Goal: Task Accomplishment & Management: Complete application form

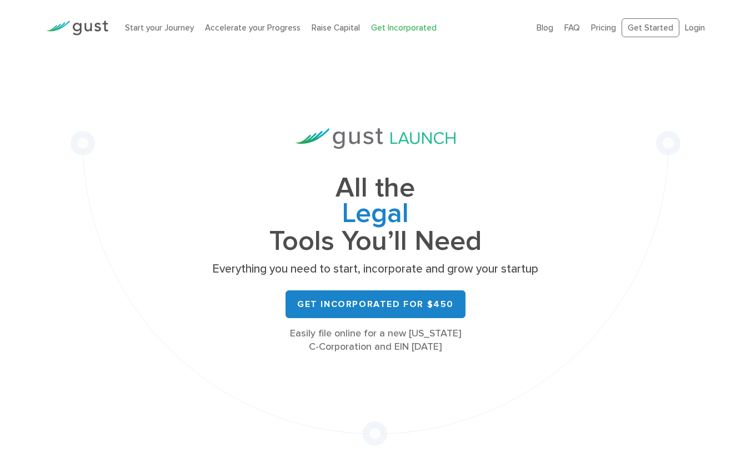
click at [705, 24] on link "Login" at bounding box center [695, 28] width 20 height 10
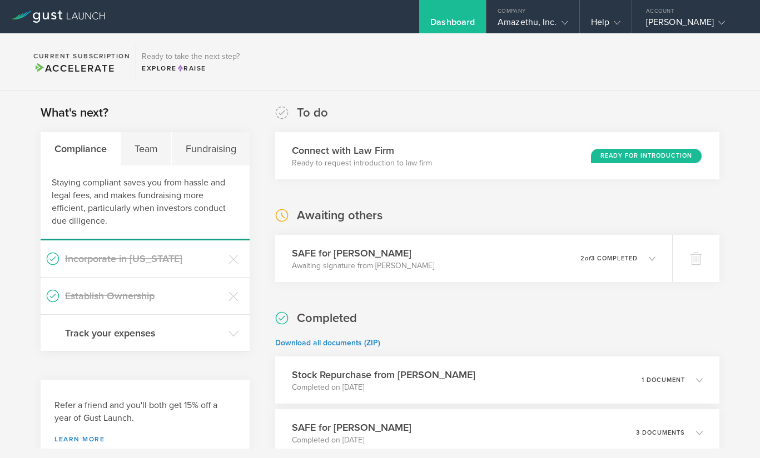
click at [137, 150] on div "Team" at bounding box center [146, 148] width 51 height 33
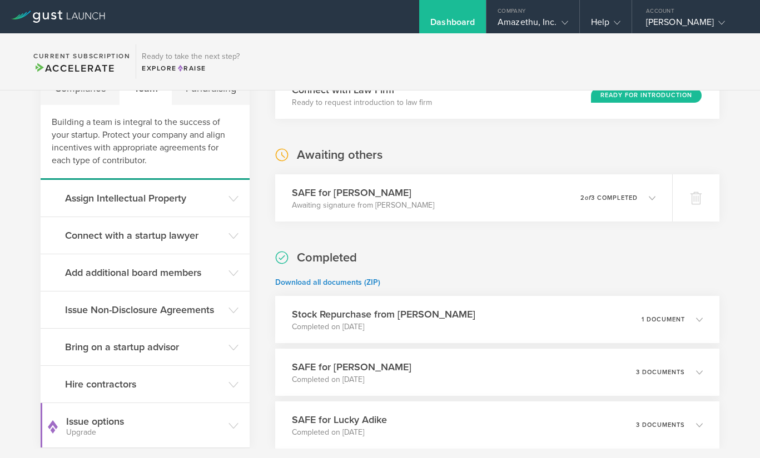
scroll to position [68, 0]
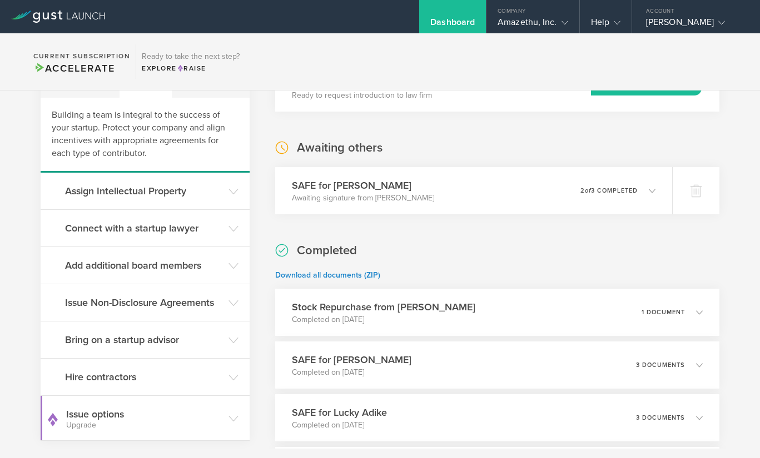
click at [172, 305] on h3 "Issue Non-Disclosure Agreements" at bounding box center [144, 303] width 158 height 14
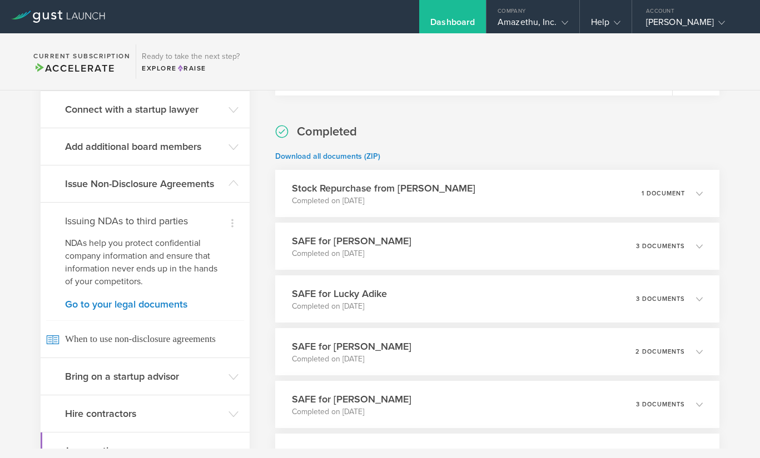
scroll to position [187, 0]
click at [156, 305] on link "Go to your legal documents" at bounding box center [145, 304] width 160 height 10
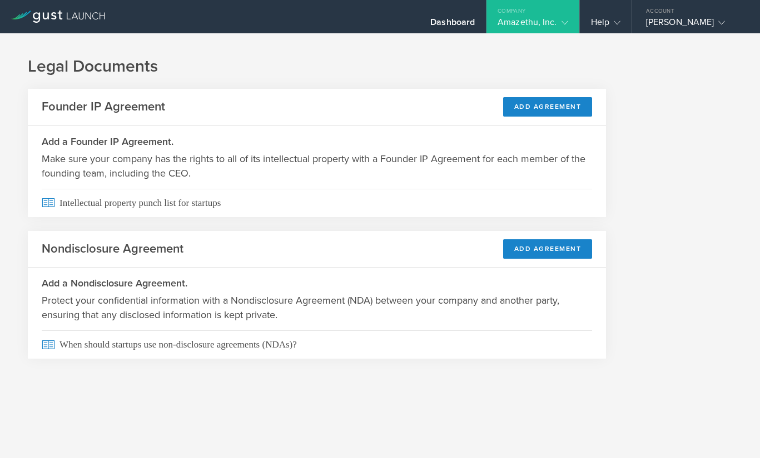
click at [526, 253] on button "Add Agreement" at bounding box center [547, 248] width 89 height 19
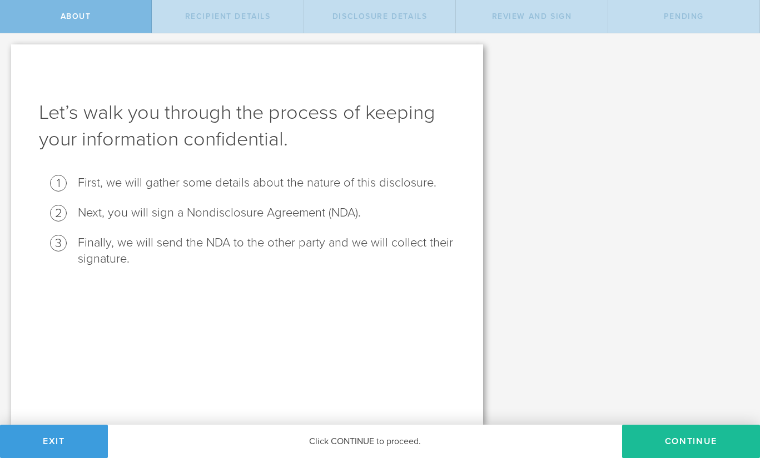
click at [661, 447] on button "Continue" at bounding box center [691, 441] width 138 height 33
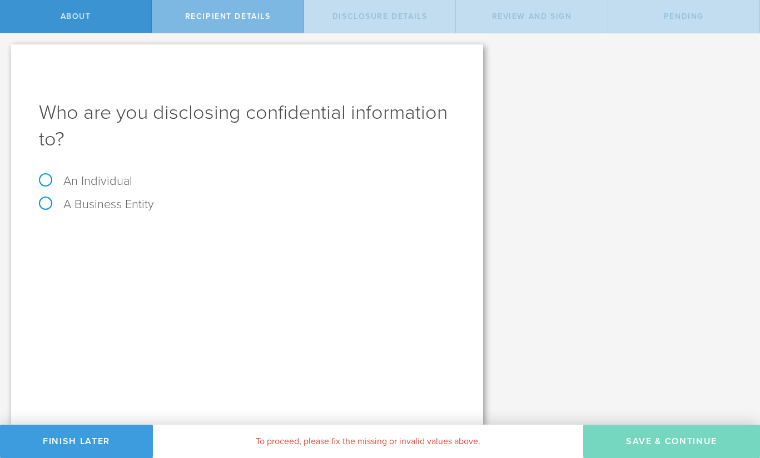
click at [108, 182] on label "An Individual" at bounding box center [85, 181] width 93 height 14
click at [7, 51] on input "An Individual" at bounding box center [3, 42] width 7 height 18
radio input "true"
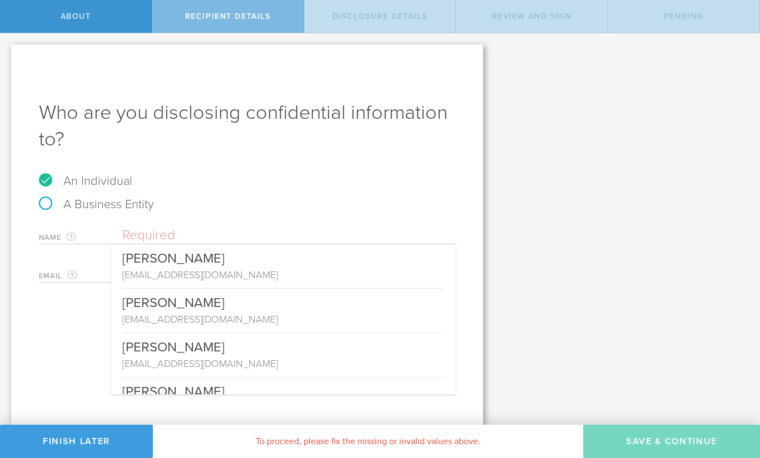
click at [203, 228] on input "text" at bounding box center [288, 235] width 333 height 17
paste input "[PERSON_NAME]"
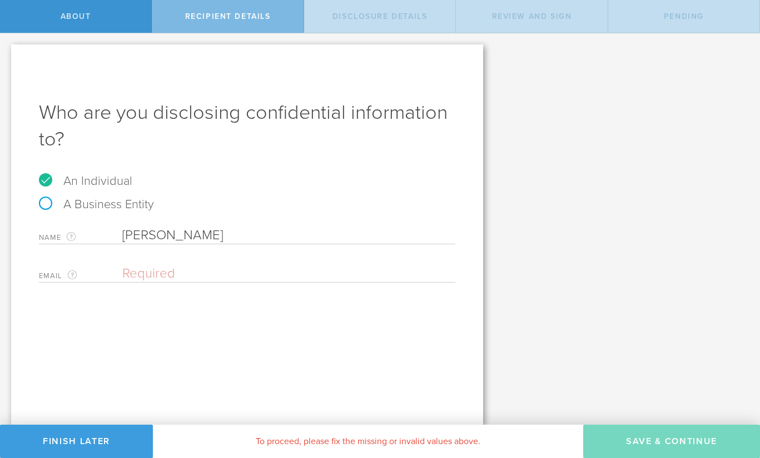
type input "[PERSON_NAME]"
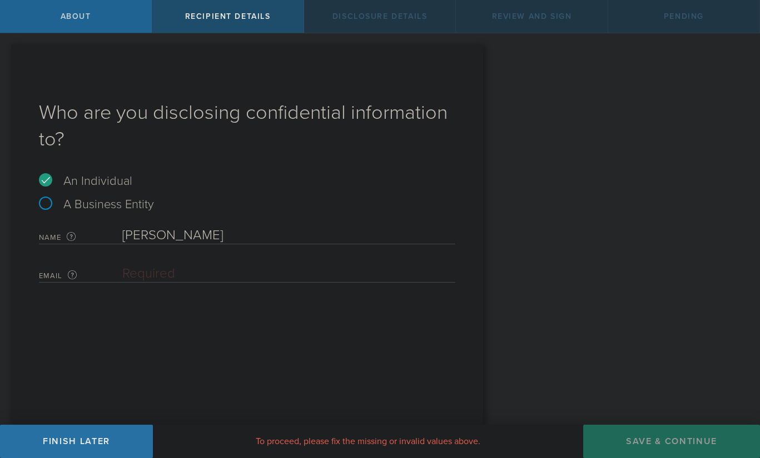
click at [234, 269] on input "email" at bounding box center [285, 274] width 327 height 17
paste input "[PERSON_NAME][EMAIL_ADDRESS][PERSON_NAME][DOMAIN_NAME]"
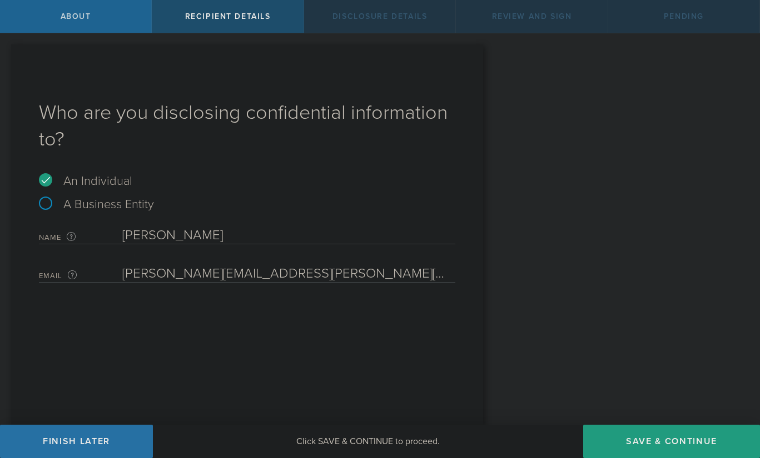
type input "[PERSON_NAME][EMAIL_ADDRESS][PERSON_NAME][DOMAIN_NAME]"
click at [338, 313] on div "Who are you disclosing confidential information to? An Individual A Business En…" at bounding box center [247, 234] width 472 height 381
click at [646, 441] on button "Save & Continue" at bounding box center [671, 441] width 177 height 33
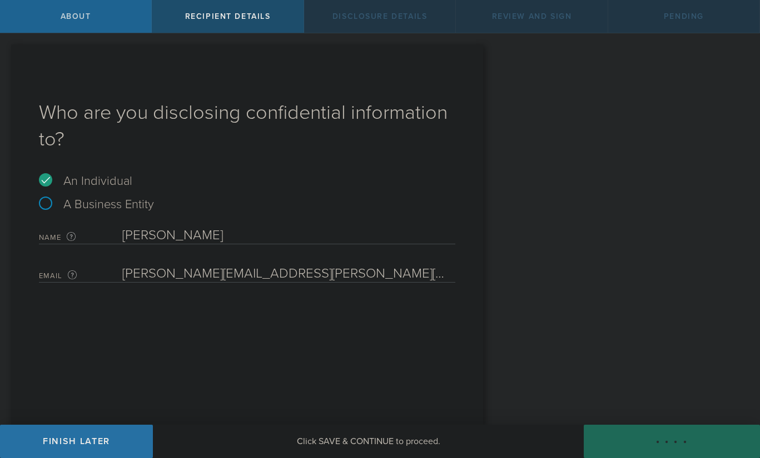
select select "string:5 years"
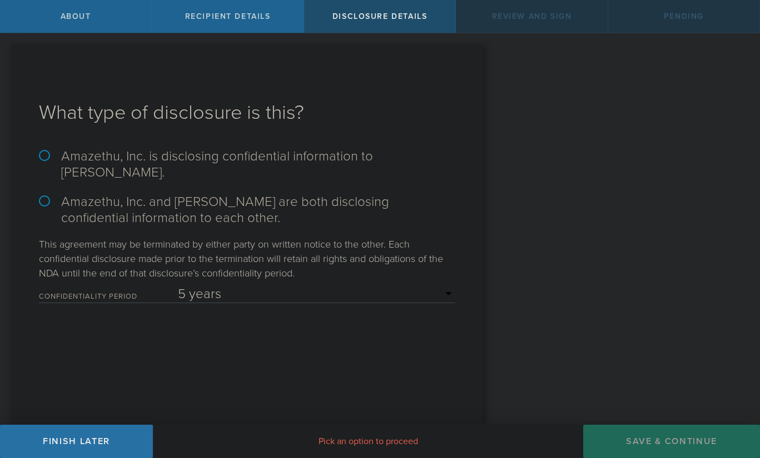
click at [260, 212] on label "Amazethu, Inc. and Thomas Fennewald are both disclosing confidential informatio…" at bounding box center [247, 210] width 416 height 32
click at [7, 57] on input "Amazethu, Inc. and Thomas Fennewald are both disclosing confidential informatio…" at bounding box center [3, 44] width 7 height 23
radio input "true"
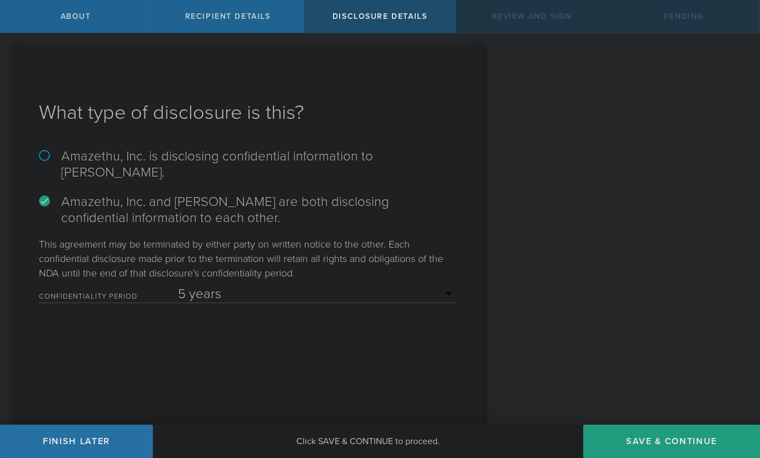
click at [275, 169] on label "Amazethu, Inc. is disclosing confidential information to Thomas Fennewald." at bounding box center [247, 164] width 416 height 32
click at [7, 57] on input "Amazethu, Inc. is disclosing confidential information to Thomas Fennewald." at bounding box center [3, 44] width 7 height 23
radio input "true"
click at [262, 206] on label "Amazethu, Inc. and Thomas Fennewald are both disclosing confidential informatio…" at bounding box center [247, 210] width 416 height 32
click at [7, 57] on input "Amazethu, Inc. and Thomas Fennewald are both disclosing confidential informatio…" at bounding box center [3, 44] width 7 height 23
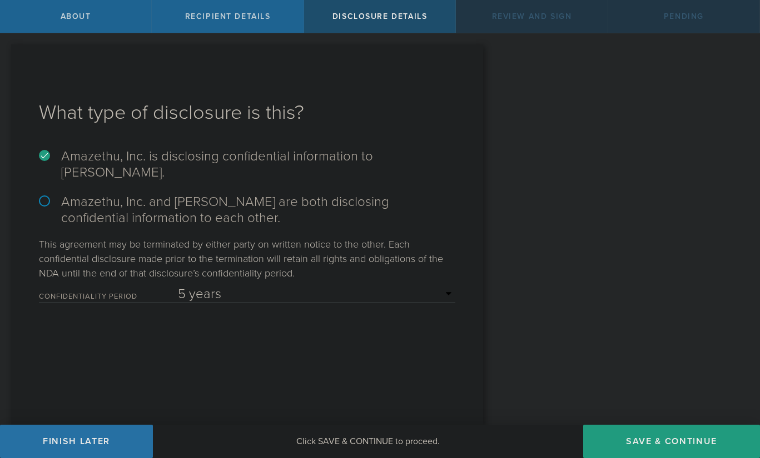
radio input "true"
click at [262, 206] on label "Amazethu, Inc. and Thomas Fennewald are both disclosing confidential informatio…" at bounding box center [247, 210] width 416 height 32
click at [7, 57] on input "Amazethu, Inc. and Thomas Fennewald are both disclosing confidential informatio…" at bounding box center [3, 44] width 7 height 23
click at [640, 448] on button "Save & Continue" at bounding box center [671, 441] width 177 height 33
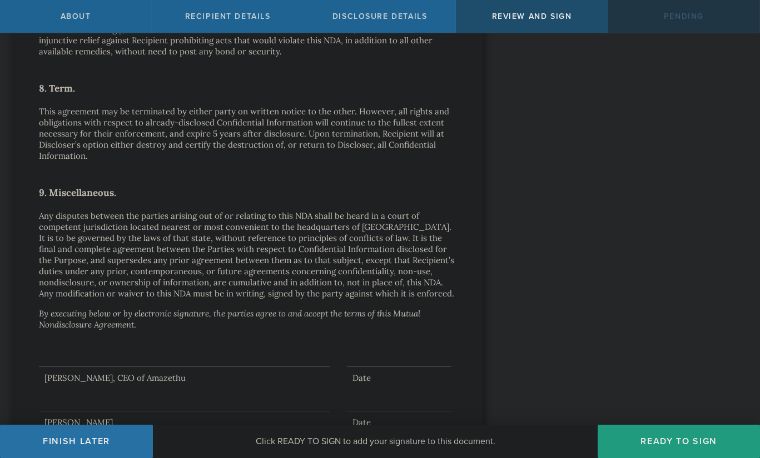
scroll to position [941, 0]
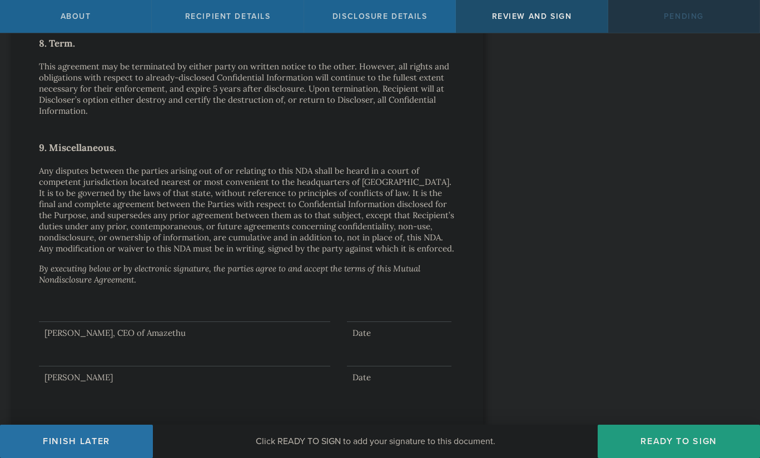
click at [661, 445] on button "Ready to Sign" at bounding box center [678, 441] width 162 height 33
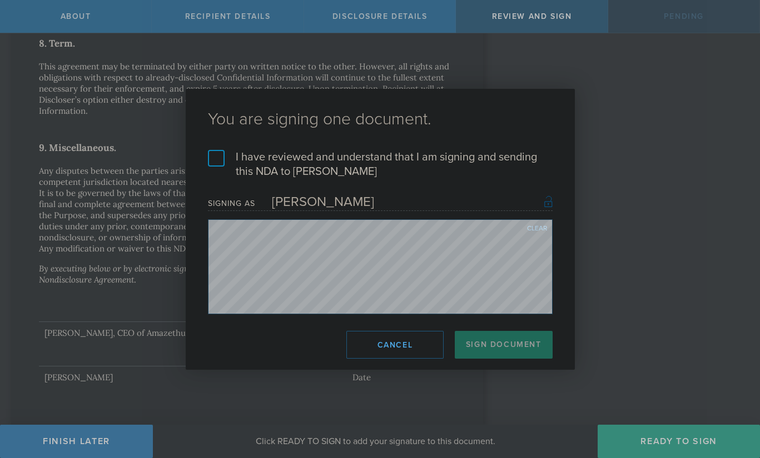
click at [219, 153] on label "I have reviewed and understand that I am signing and sending this NDA to Thomas…" at bounding box center [380, 164] width 344 height 29
click at [0, 0] on input "I have reviewed and understand that I am signing and sending this NDA to Thomas…" at bounding box center [0, 0] width 0 height 0
click at [430, 346] on button "Cancel" at bounding box center [394, 345] width 97 height 28
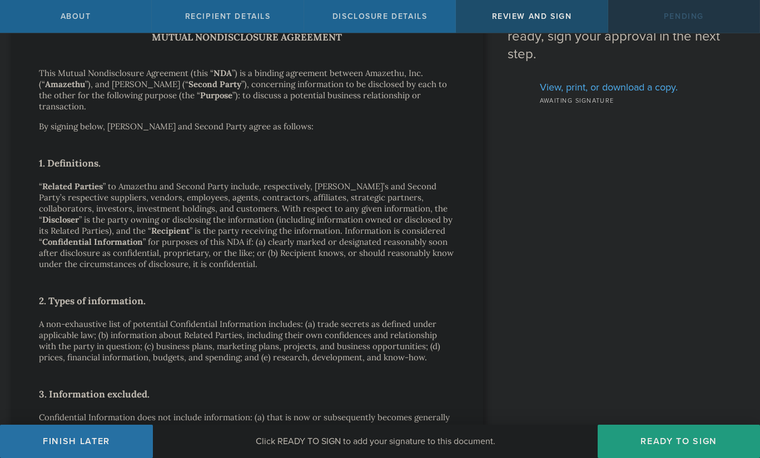
scroll to position [0, 0]
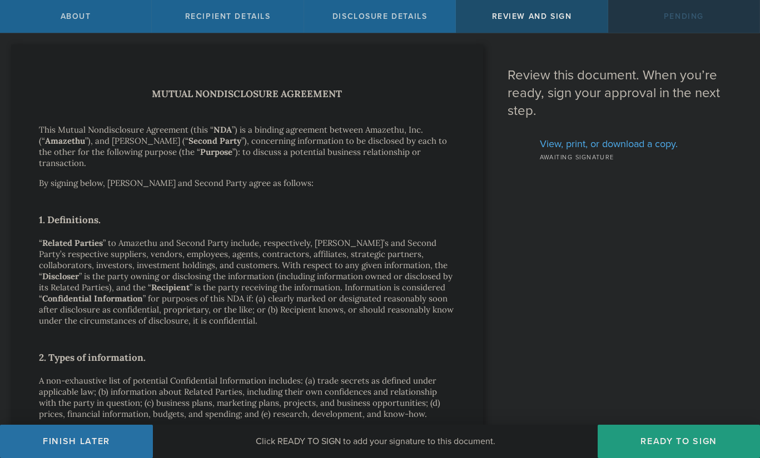
click at [396, 19] on span "Disclosure details" at bounding box center [379, 16] width 95 height 9
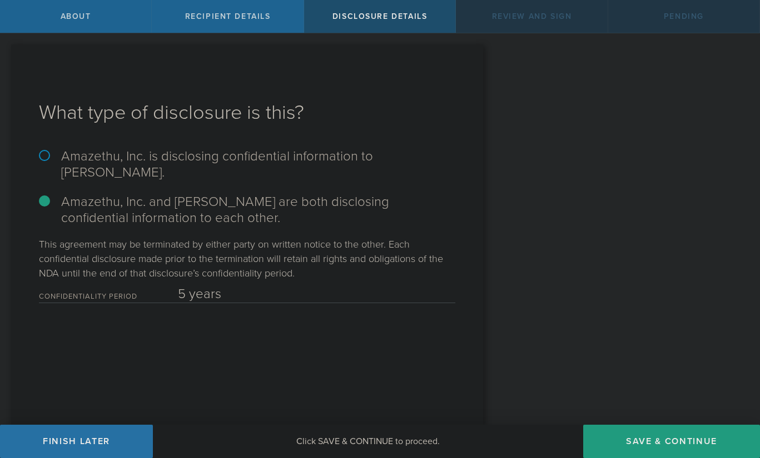
click at [223, 158] on label "Amazethu, Inc. is disclosing confidential information to Thomas Fennewald." at bounding box center [247, 164] width 416 height 32
click at [7, 57] on input "Amazethu, Inc. is disclosing confidential information to Thomas Fennewald." at bounding box center [3, 44] width 7 height 23
radio input "true"
click at [652, 429] on button "Save & Continue" at bounding box center [671, 441] width 177 height 33
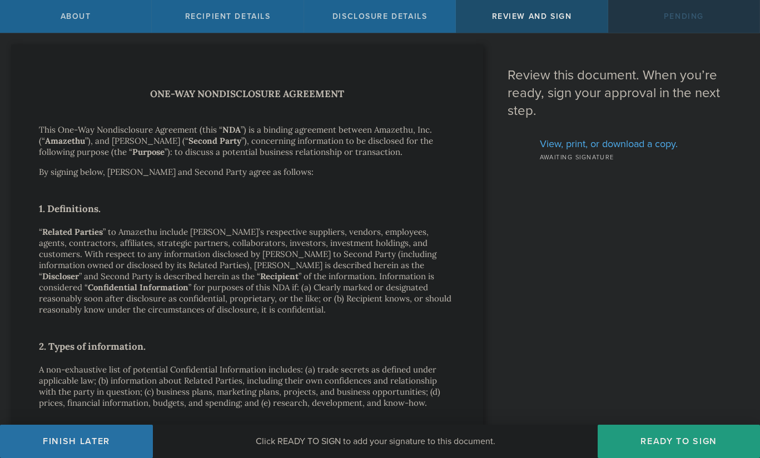
click at [384, 23] on div "Disclosure details" at bounding box center [380, 16] width 152 height 33
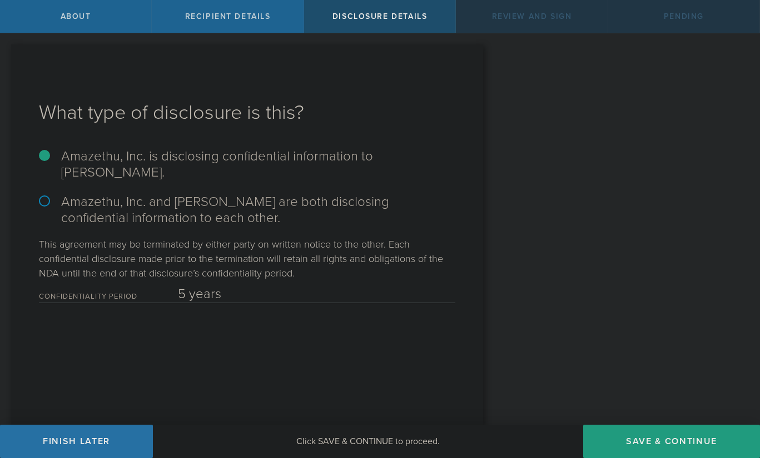
click at [239, 202] on label "Amazethu, Inc. and Thomas Fennewald are both disclosing confidential informatio…" at bounding box center [247, 210] width 416 height 32
click at [7, 57] on input "Amazethu, Inc. and Thomas Fennewald are both disclosing confidential informatio…" at bounding box center [3, 44] width 7 height 23
radio input "true"
click at [652, 444] on button "Save & Continue" at bounding box center [671, 441] width 177 height 33
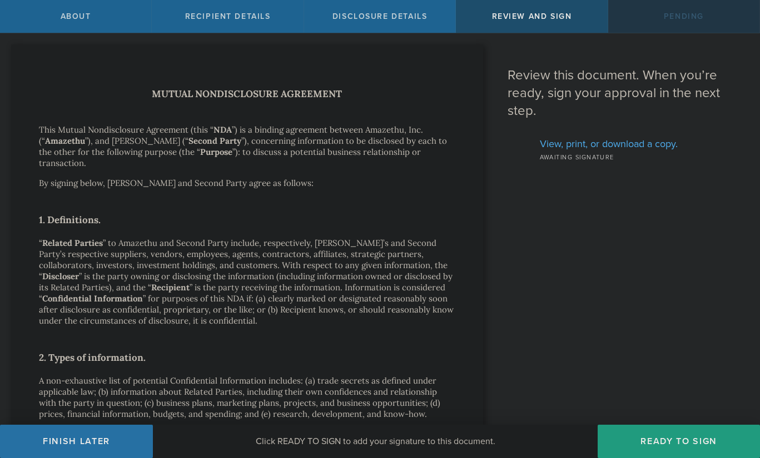
click at [652, 444] on button "Ready to Sign" at bounding box center [678, 441] width 162 height 33
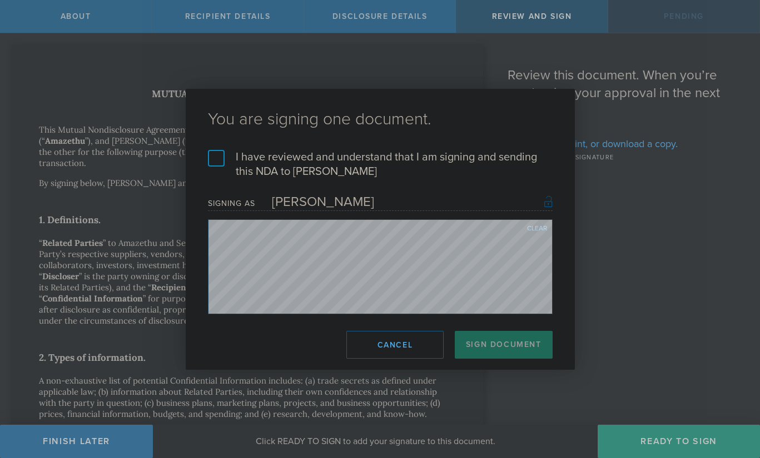
click at [214, 163] on label "I have reviewed and understand that I am signing and sending this NDA to Thomas…" at bounding box center [380, 164] width 344 height 29
click at [0, 0] on input "I have reviewed and understand that I am signing and sending this NDA to Thomas…" at bounding box center [0, 0] width 0 height 0
click at [498, 349] on button "Sign Document" at bounding box center [504, 345] width 98 height 28
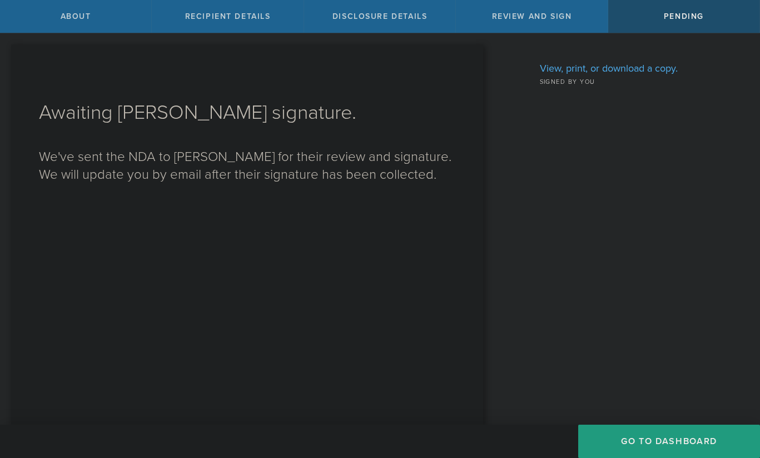
click at [632, 443] on button "Go to dashboard" at bounding box center [669, 441] width 182 height 33
